Goal: Task Accomplishment & Management: Manage account settings

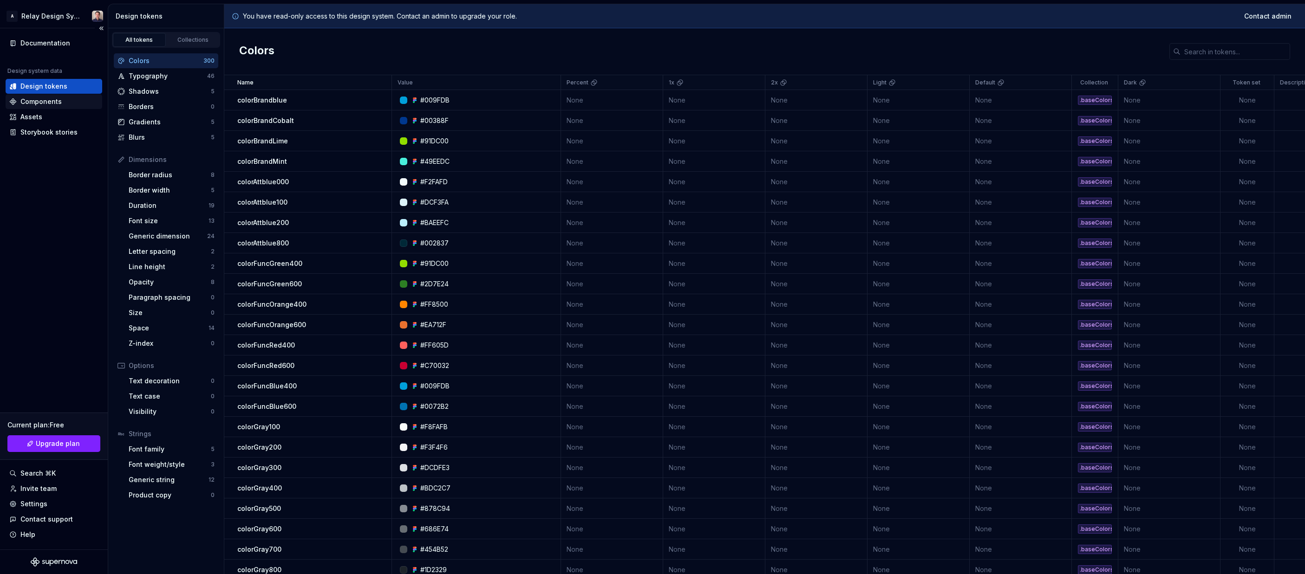
click at [49, 101] on div "Components" at bounding box center [40, 101] width 41 height 9
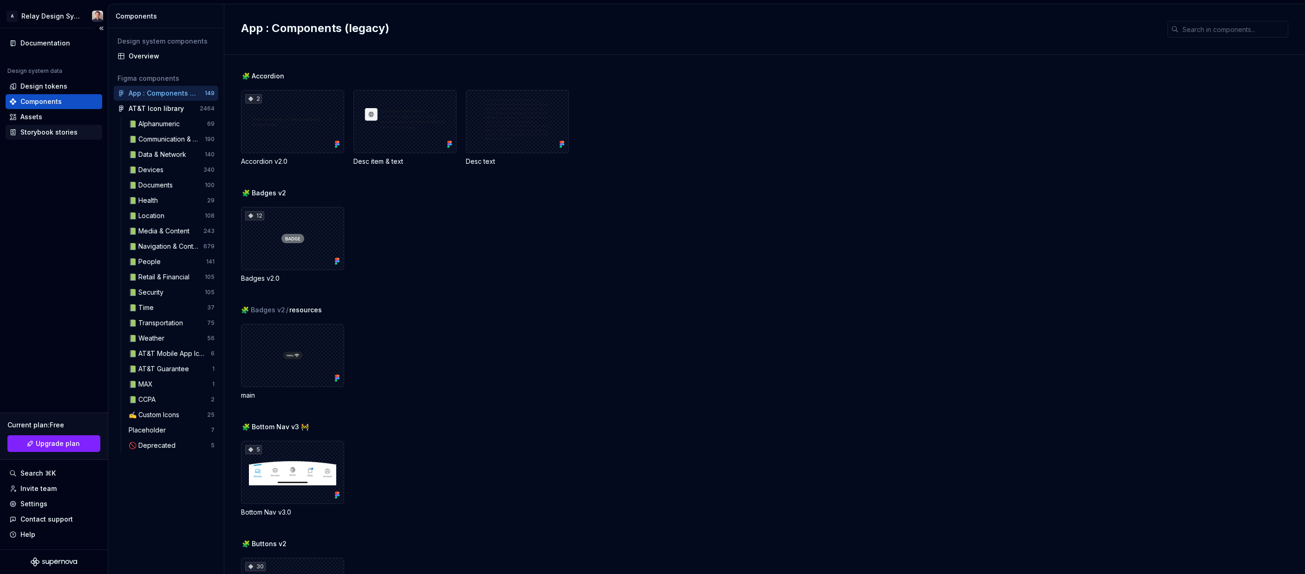
click at [62, 132] on div "Storybook stories" at bounding box center [48, 132] width 57 height 9
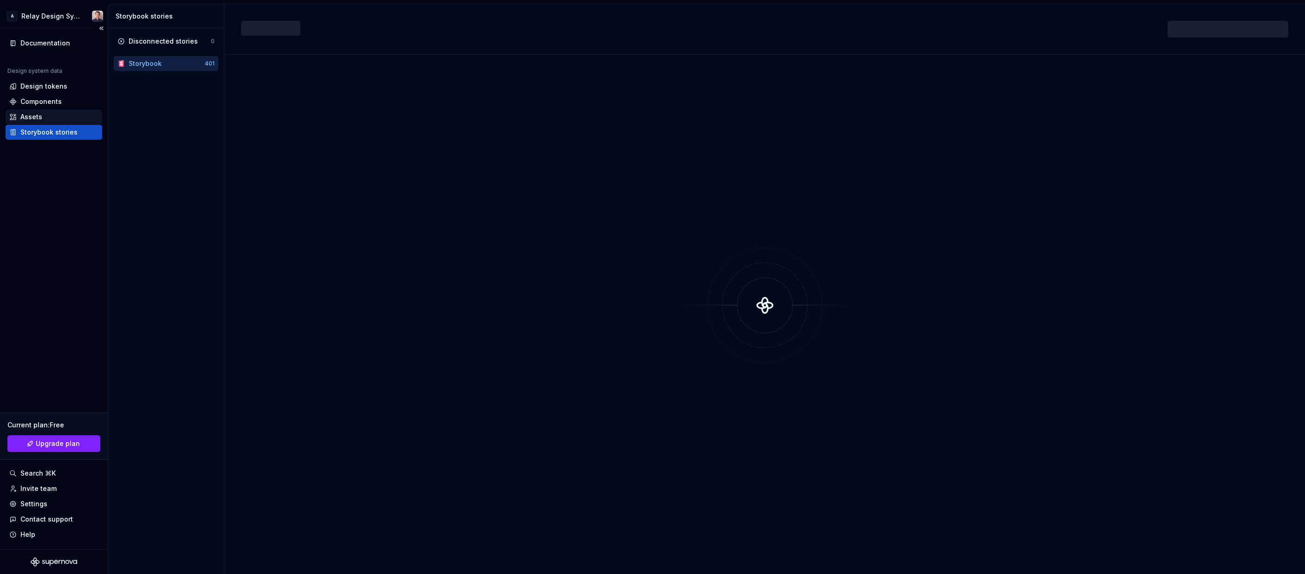
click at [34, 116] on div "Assets" at bounding box center [31, 116] width 22 height 9
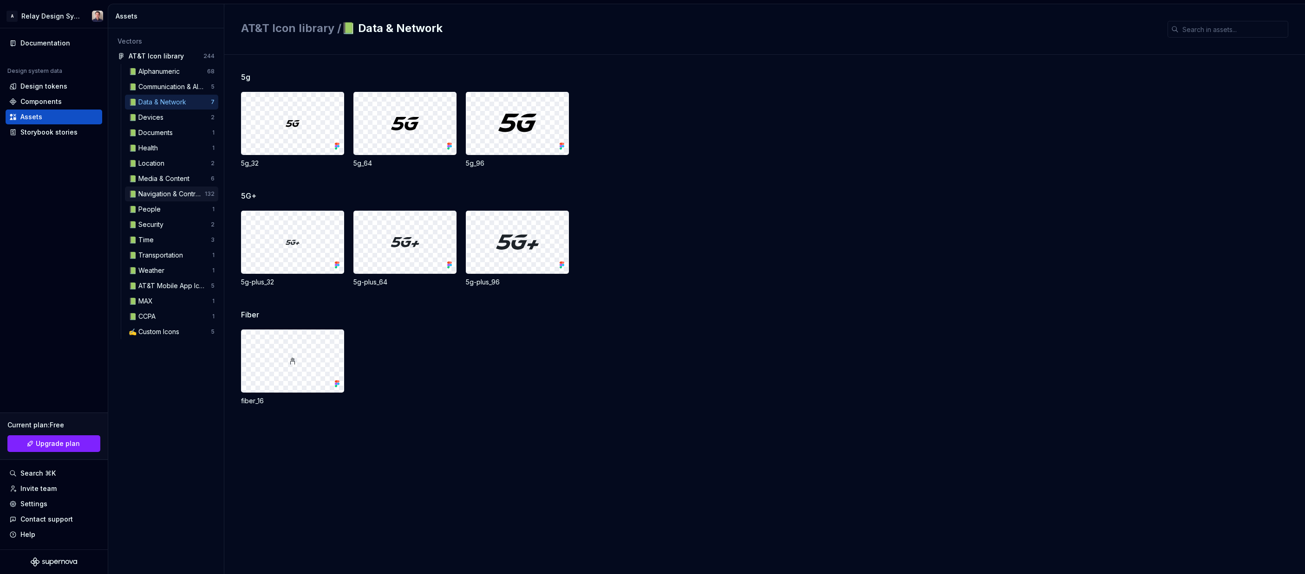
click at [186, 191] on div "📗 Navigation & Controls" at bounding box center [167, 193] width 76 height 9
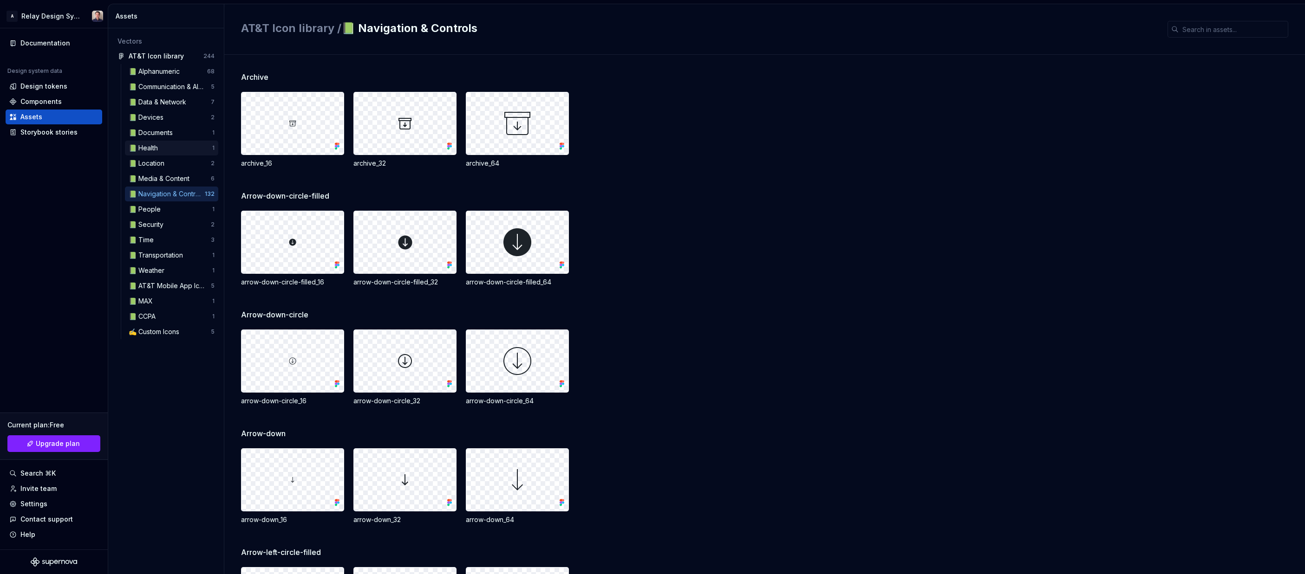
click at [182, 146] on div "📗 Health" at bounding box center [171, 147] width 84 height 9
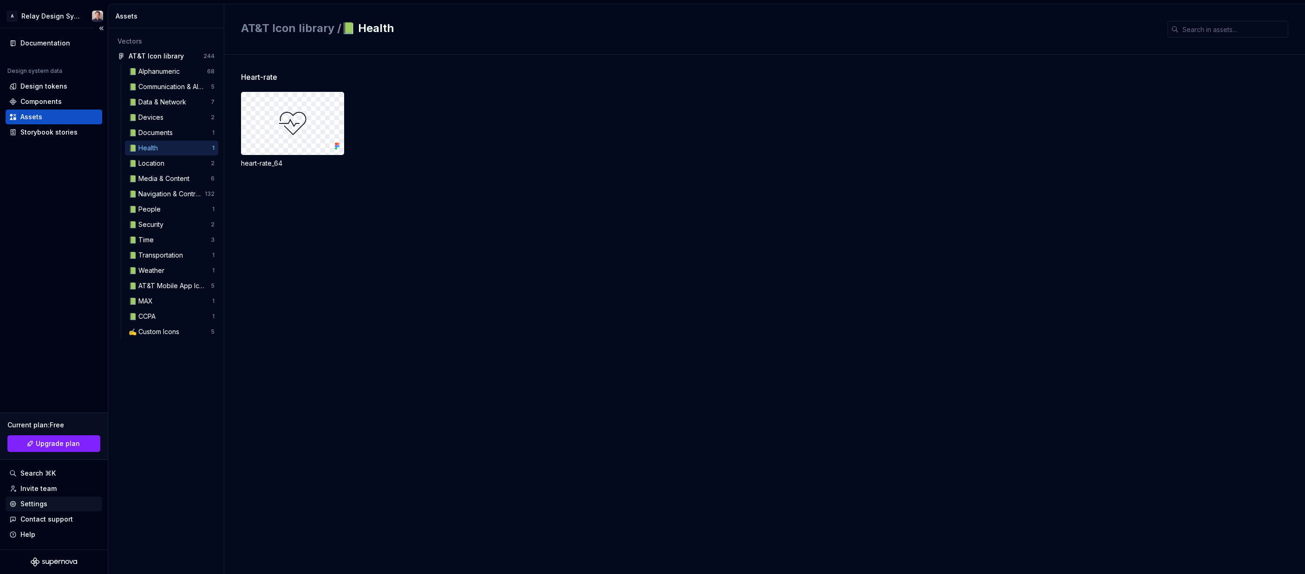
click at [40, 493] on div "Settings" at bounding box center [33, 504] width 27 height 9
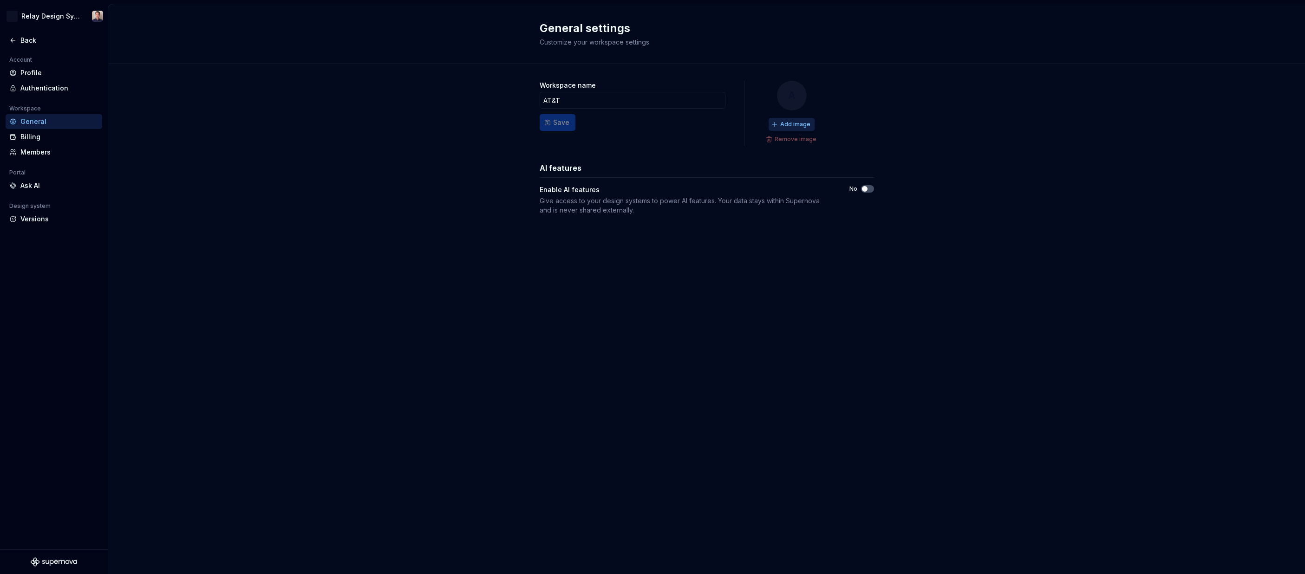
click at [789, 122] on span "Add image" at bounding box center [795, 124] width 30 height 7
click at [791, 124] on div "Change image Remove image" at bounding box center [792, 132] width 58 height 28
click at [791, 142] on div "Remove image" at bounding box center [792, 139] width 58 height 13
click at [780, 139] on div "Remove image" at bounding box center [792, 139] width 58 height 13
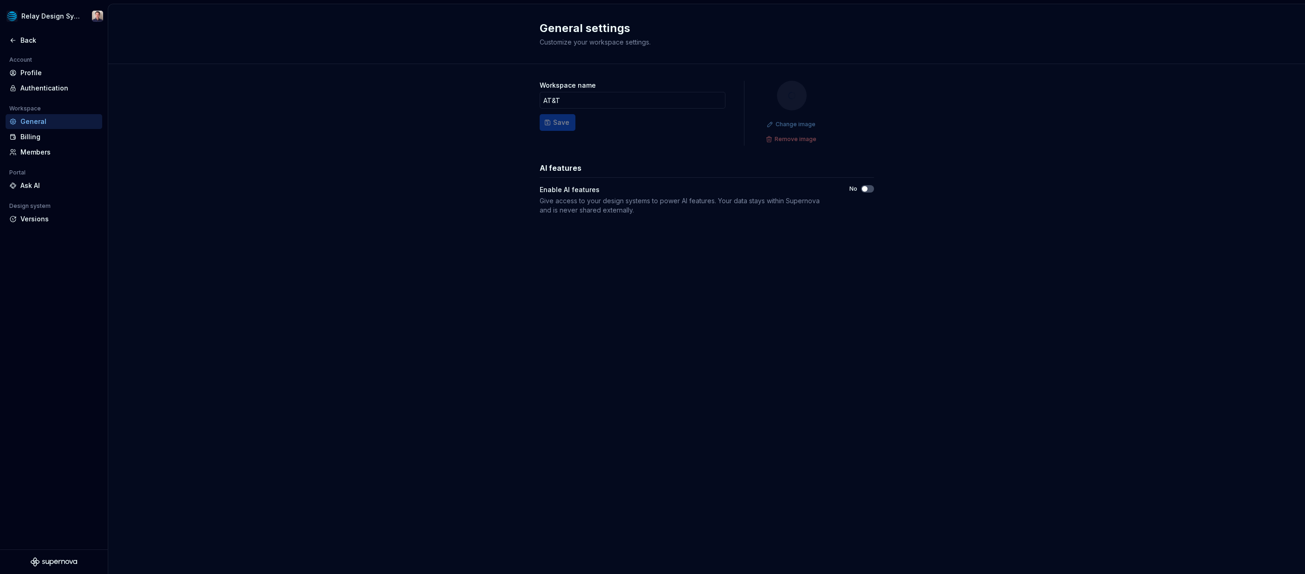
click at [794, 125] on div "Change image Remove image" at bounding box center [792, 132] width 58 height 28
drag, startPoint x: 573, startPoint y: 127, endPoint x: 558, endPoint y: 125, distance: 15.4
click at [573, 127] on form "Workspace name AT&T Save" at bounding box center [632, 113] width 186 height 65
click at [558, 125] on form "Workspace name AT&T Save" at bounding box center [632, 113] width 186 height 65
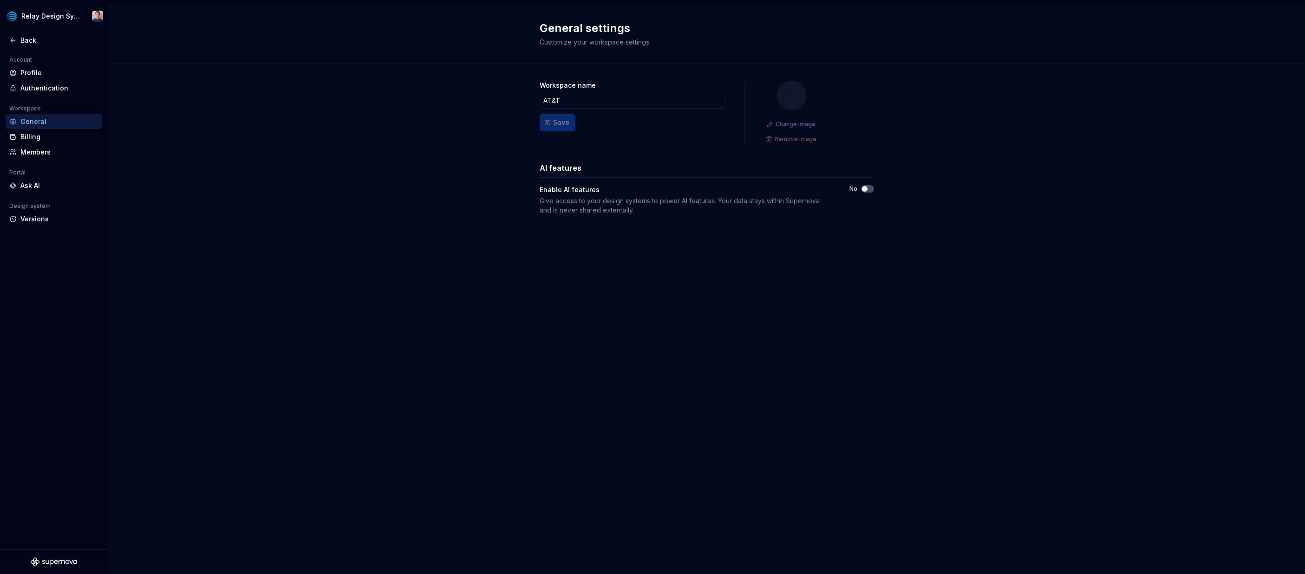
click at [558, 126] on form "Workspace name AT&T Save" at bounding box center [632, 113] width 186 height 65
click at [474, 145] on div "Workspace name AT&T Save Change image Remove image AI features Enable AI featur…" at bounding box center [706, 157] width 1196 height 186
click at [792, 102] on div at bounding box center [791, 95] width 7 height 13
click at [793, 125] on div "Change image Remove image" at bounding box center [792, 132] width 58 height 28
click at [45, 137] on div "Billing" at bounding box center [59, 136] width 78 height 9
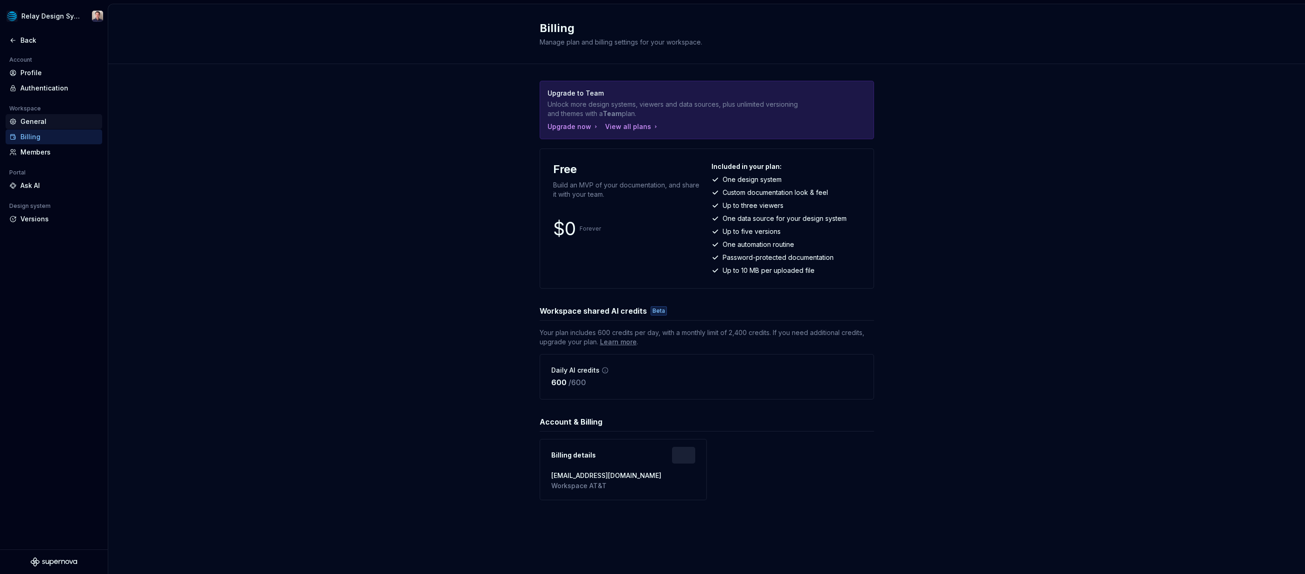
click at [48, 124] on div "General" at bounding box center [59, 121] width 78 height 9
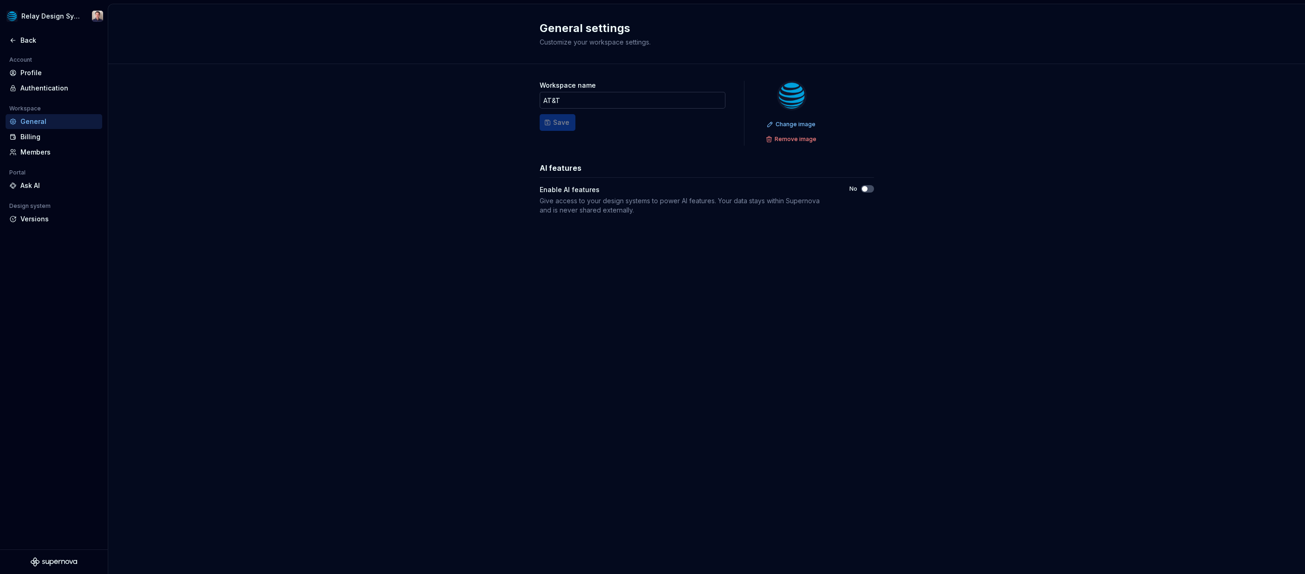
click at [577, 97] on input "AT&T" at bounding box center [632, 100] width 186 height 17
type input "AT&T Mobile"
click at [562, 120] on span "Save" at bounding box center [561, 122] width 16 height 9
click at [285, 111] on div "Workspace name AT&T Mobile Save Change image Remove image AI features Enable AI…" at bounding box center [706, 157] width 1196 height 186
click at [26, 39] on div "Back" at bounding box center [59, 40] width 78 height 9
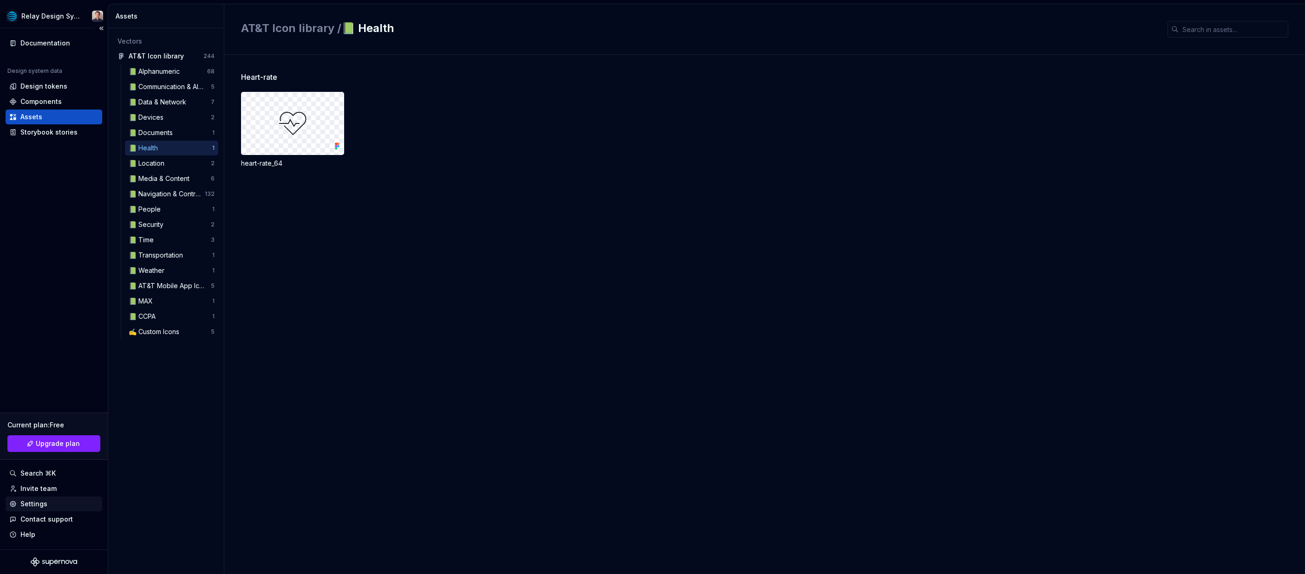
click at [30, 493] on div "Settings" at bounding box center [33, 504] width 27 height 9
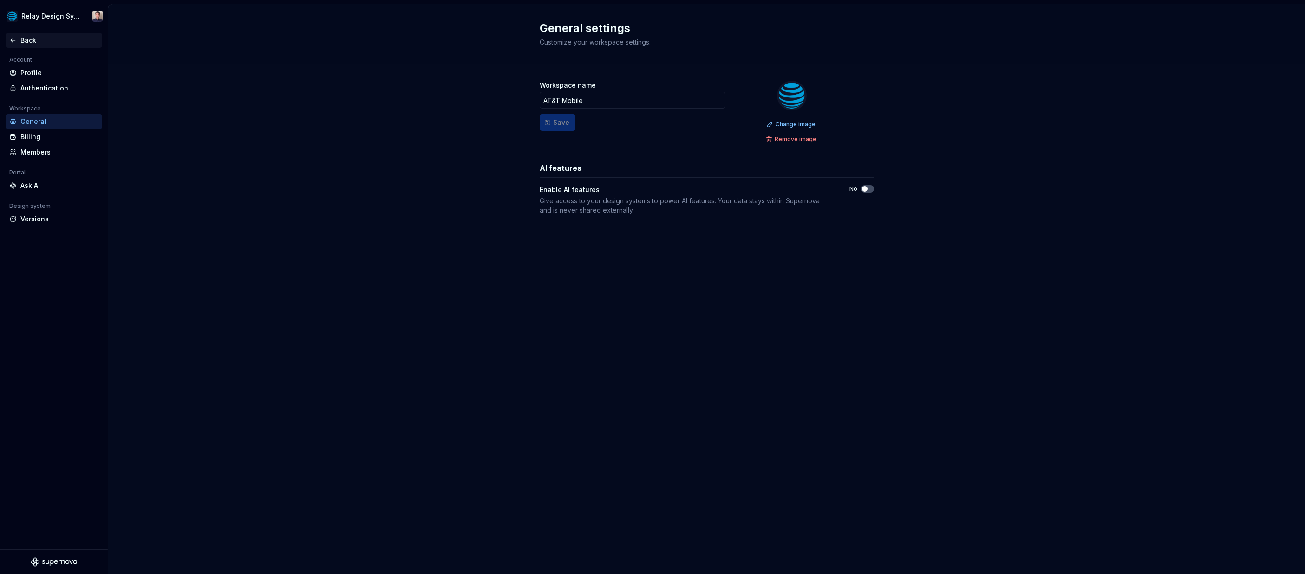
click at [29, 38] on div "Back" at bounding box center [59, 40] width 78 height 9
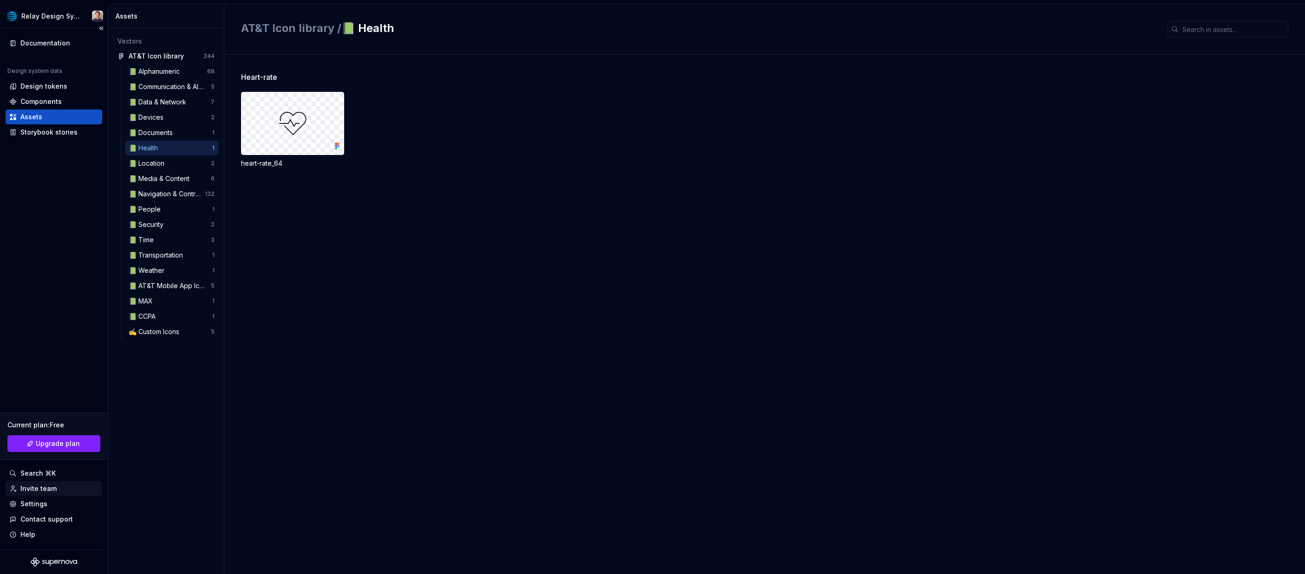
click at [38, 489] on div "Invite team" at bounding box center [38, 488] width 36 height 9
click at [11, 26] on div "Relay Design System" at bounding box center [54, 16] width 108 height 24
